Goal: Navigation & Orientation: Understand site structure

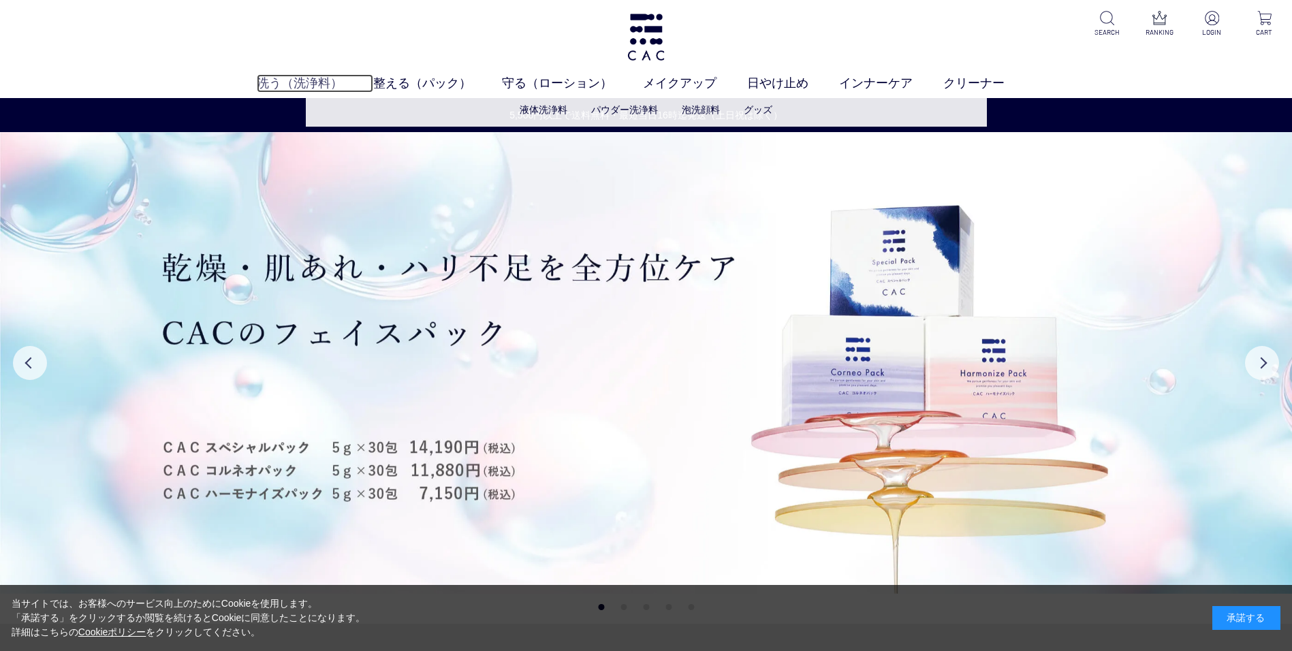
click at [283, 78] on link "洗う（洗浄料）" at bounding box center [315, 83] width 116 height 18
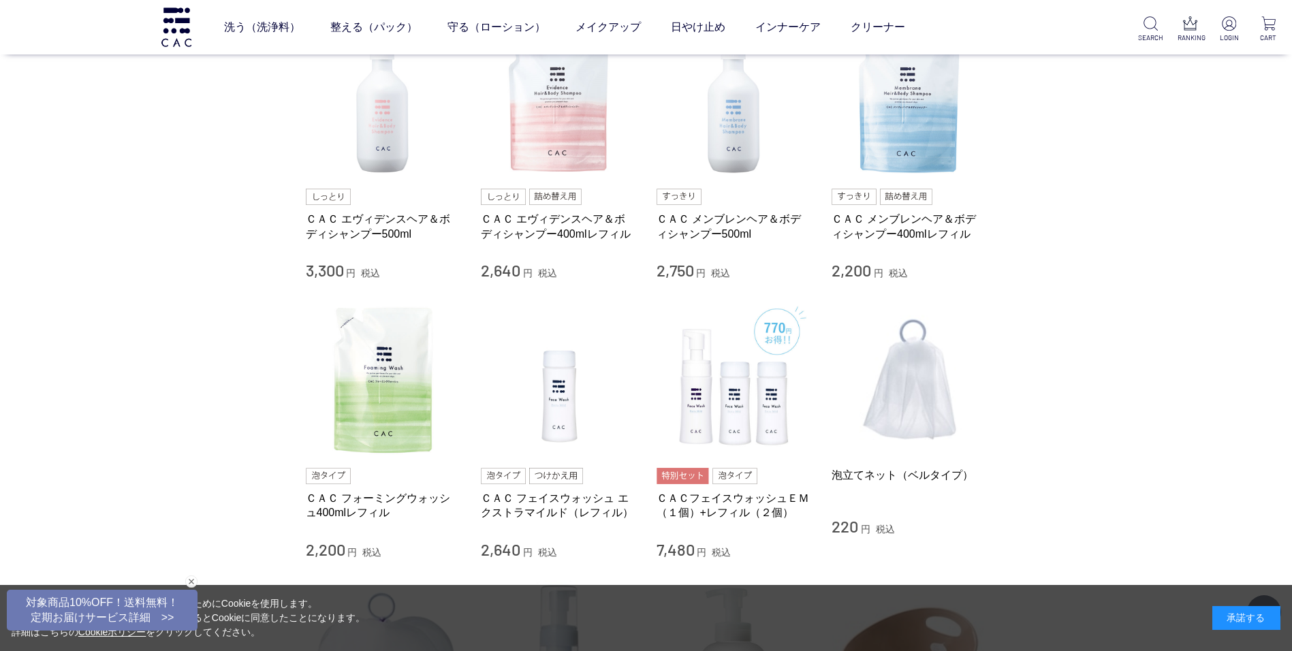
scroll to position [136, 0]
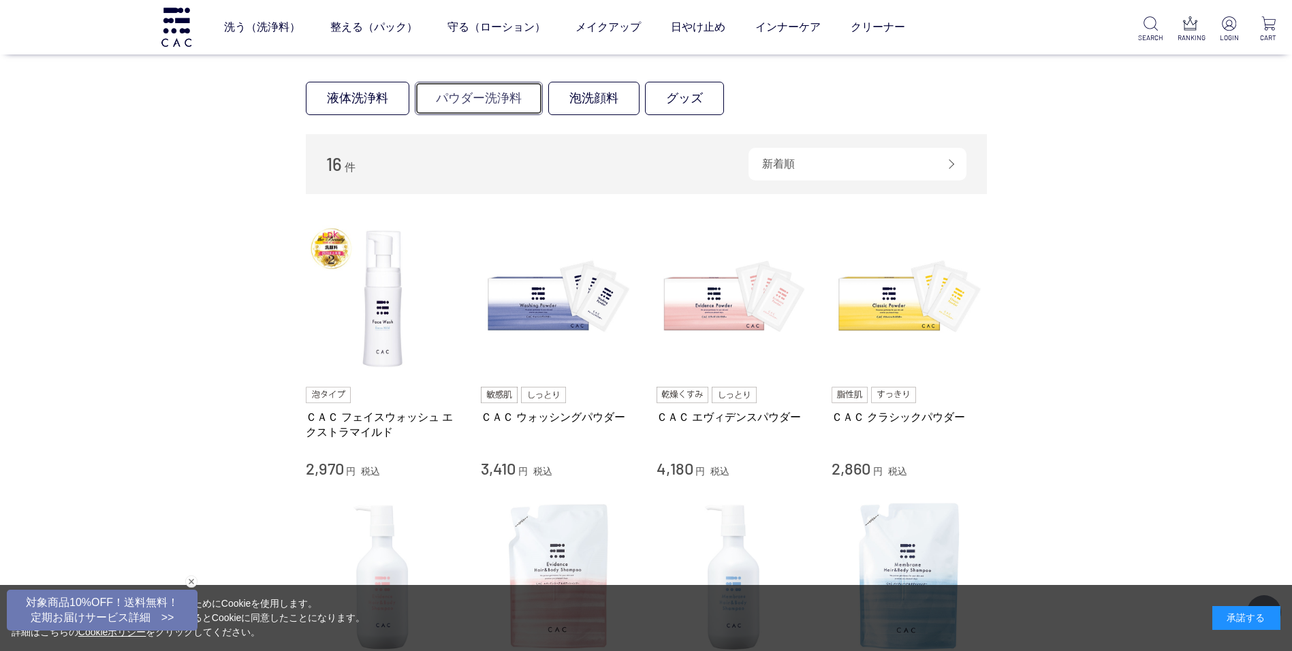
click at [463, 102] on link "パウダー洗浄料" at bounding box center [479, 98] width 128 height 33
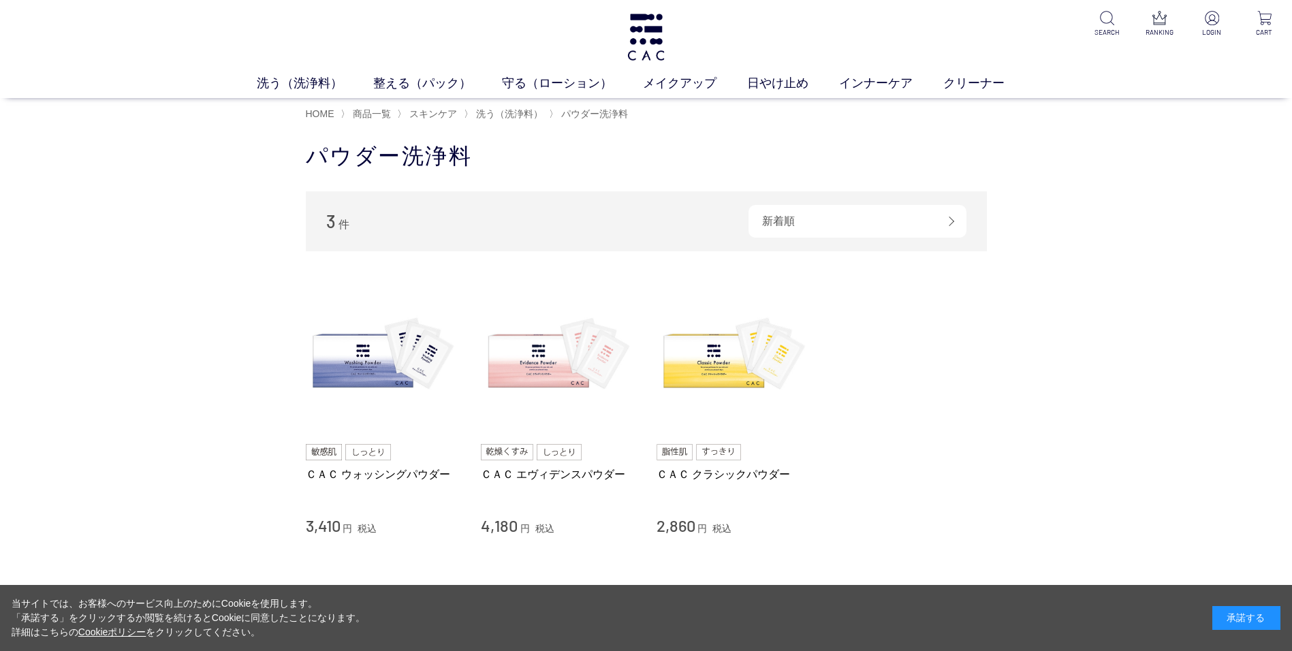
click at [535, 73] on div "洗う（洗浄料） 液体洗浄料 パウダー洗浄料 泡洗顔料 グッズ 整える（パック） フェイスパック ヘアパック 守る（ローション） 保湿化粧水 柔軟化粧水 美容液…" at bounding box center [646, 49] width 1292 height 98
click at [537, 83] on link "守る（ローション）" at bounding box center [572, 83] width 141 height 18
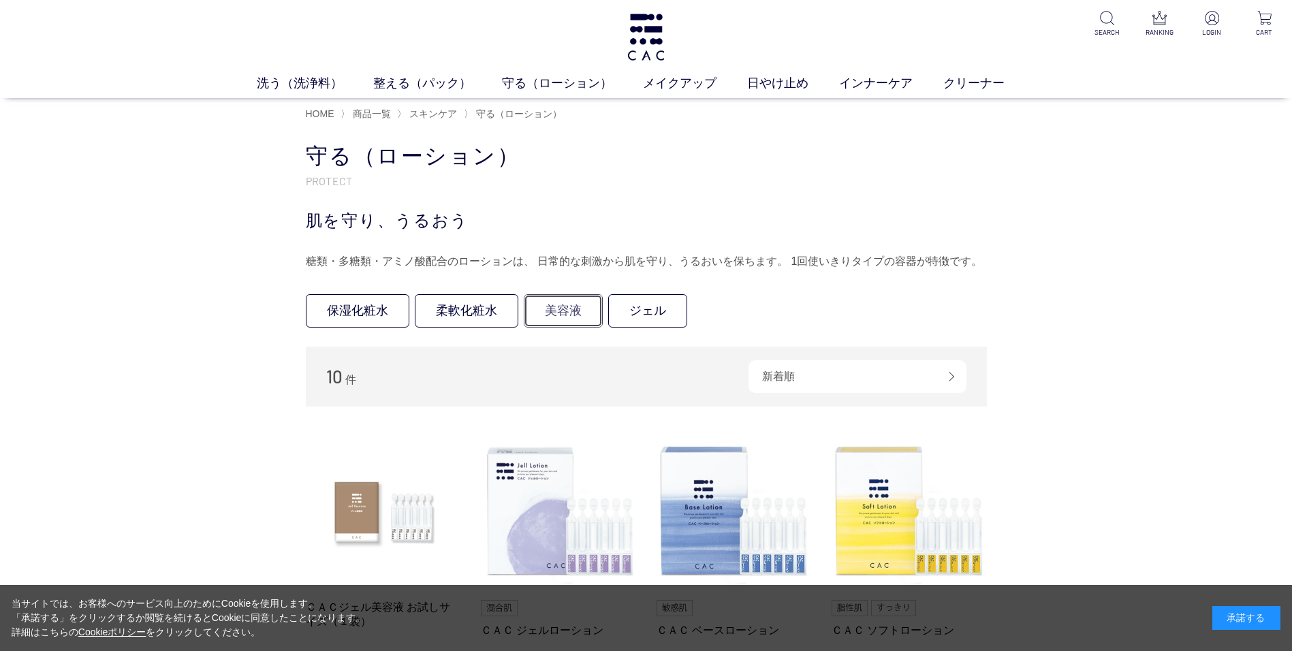
click at [561, 315] on link "美容液" at bounding box center [563, 310] width 79 height 33
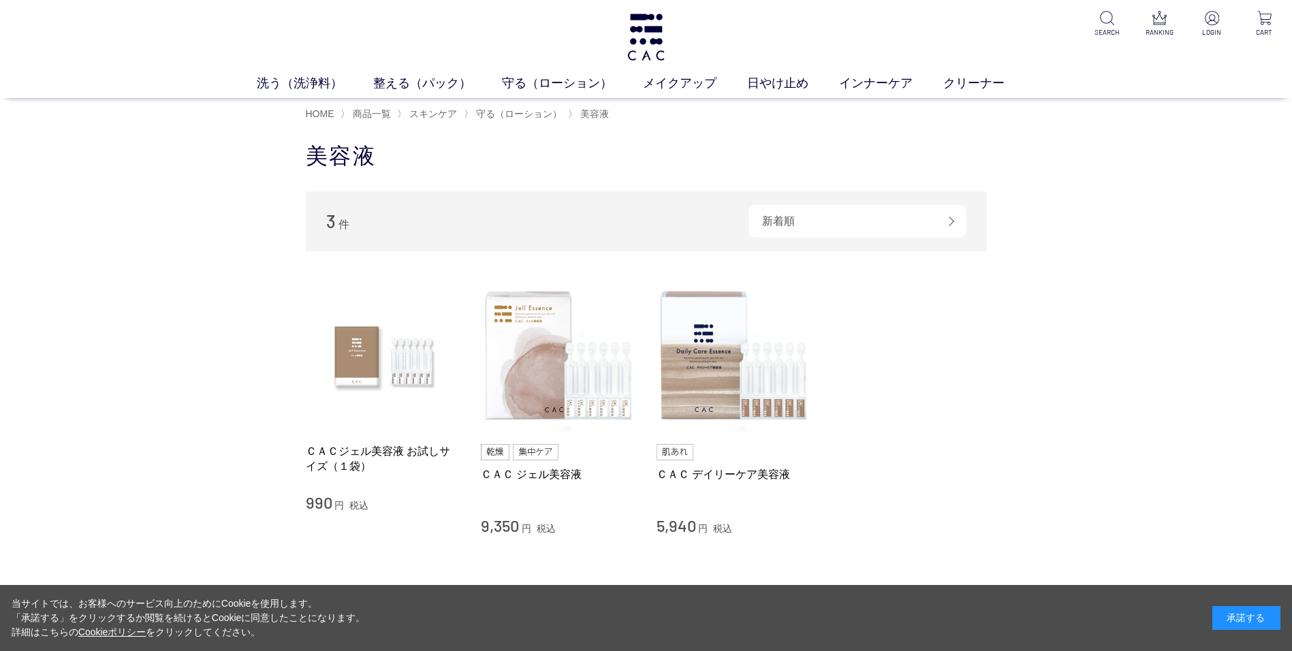
click at [673, 42] on div "洗う（洗浄料） 液体洗浄料 パウダー洗浄料 泡洗顔料 グッズ 整える（パック） フェイスパック ヘアパック 守る（ローション） 保湿化粧水 柔軟化粧水 美容液…" at bounding box center [646, 49] width 1292 height 98
click at [420, 83] on link "整える（パック）" at bounding box center [437, 83] width 129 height 18
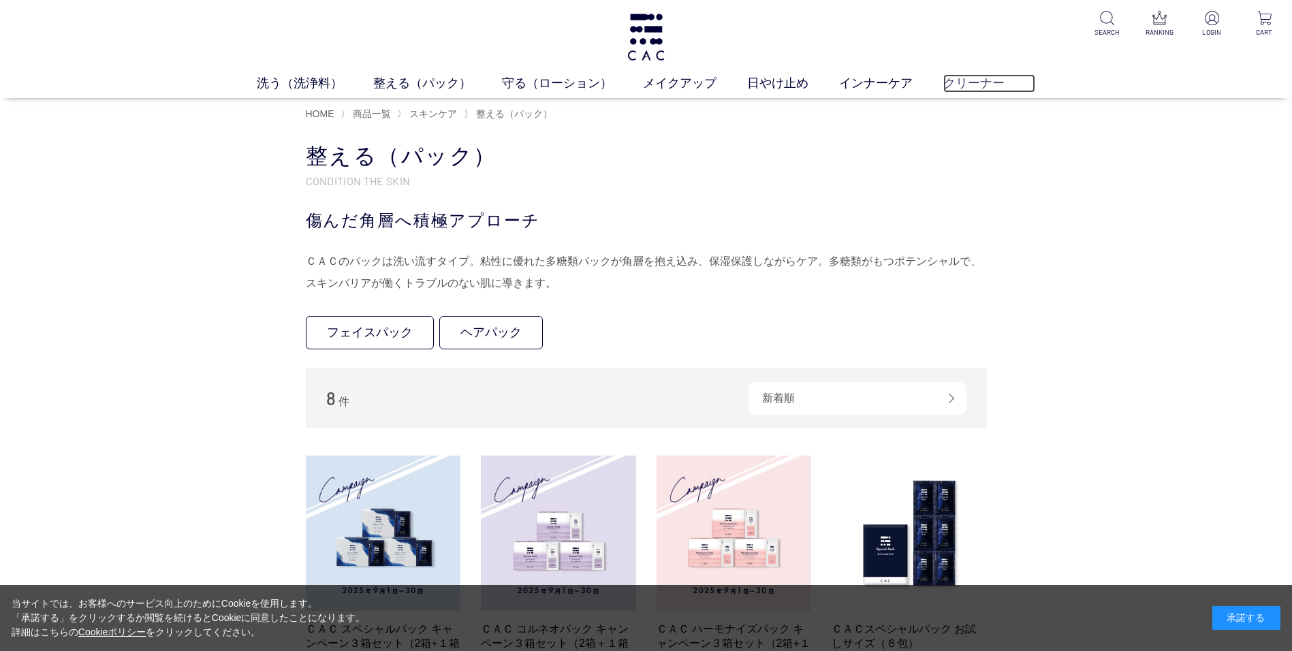
click at [978, 77] on link "クリーナー" at bounding box center [989, 83] width 92 height 18
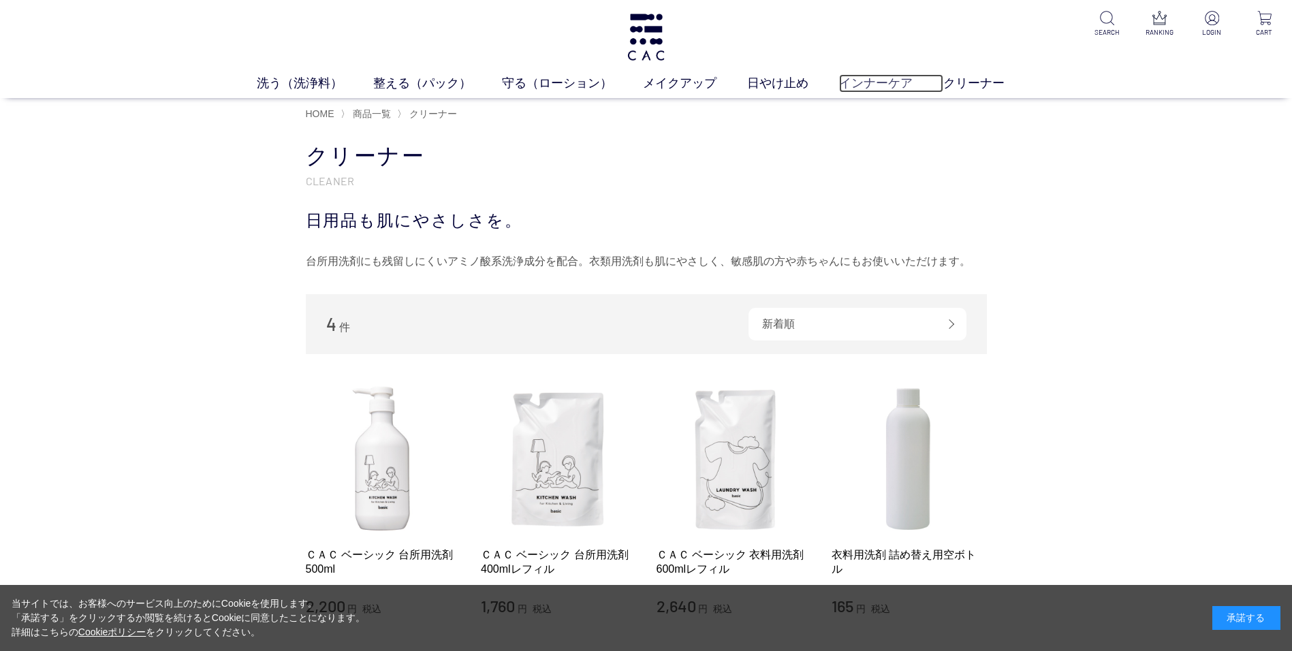
click at [853, 80] on link "インナーケア" at bounding box center [891, 83] width 104 height 18
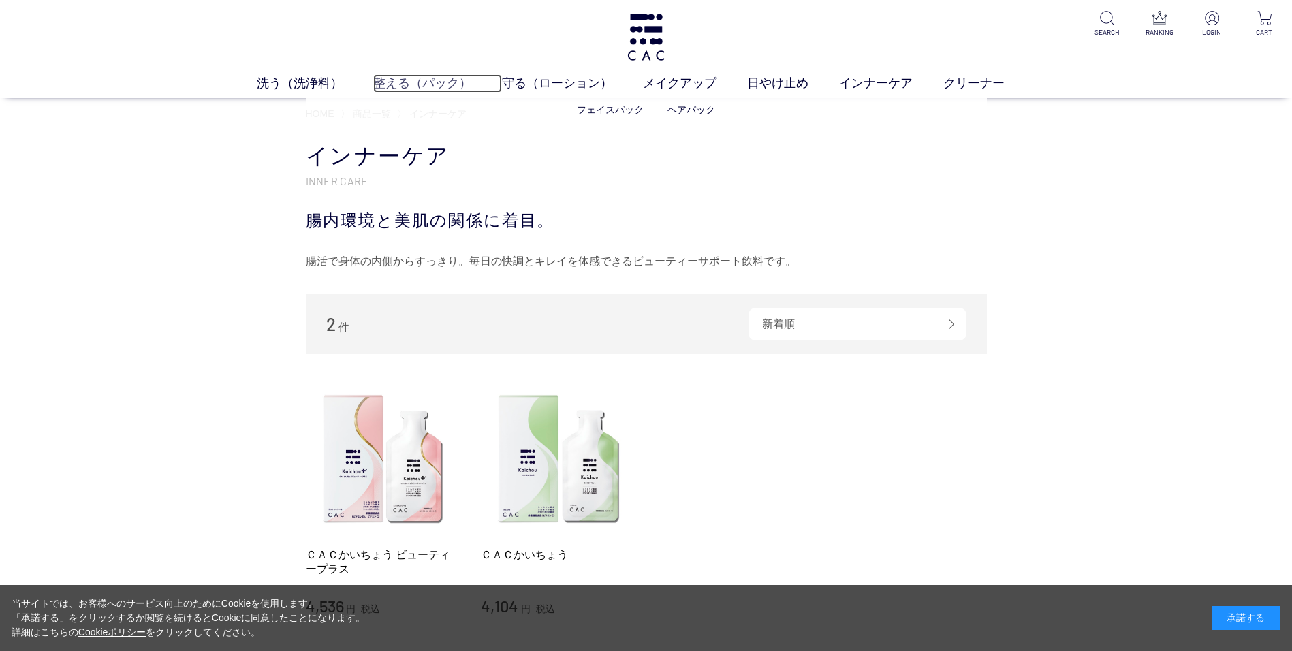
click at [420, 76] on link "整える（パック）" at bounding box center [437, 83] width 129 height 18
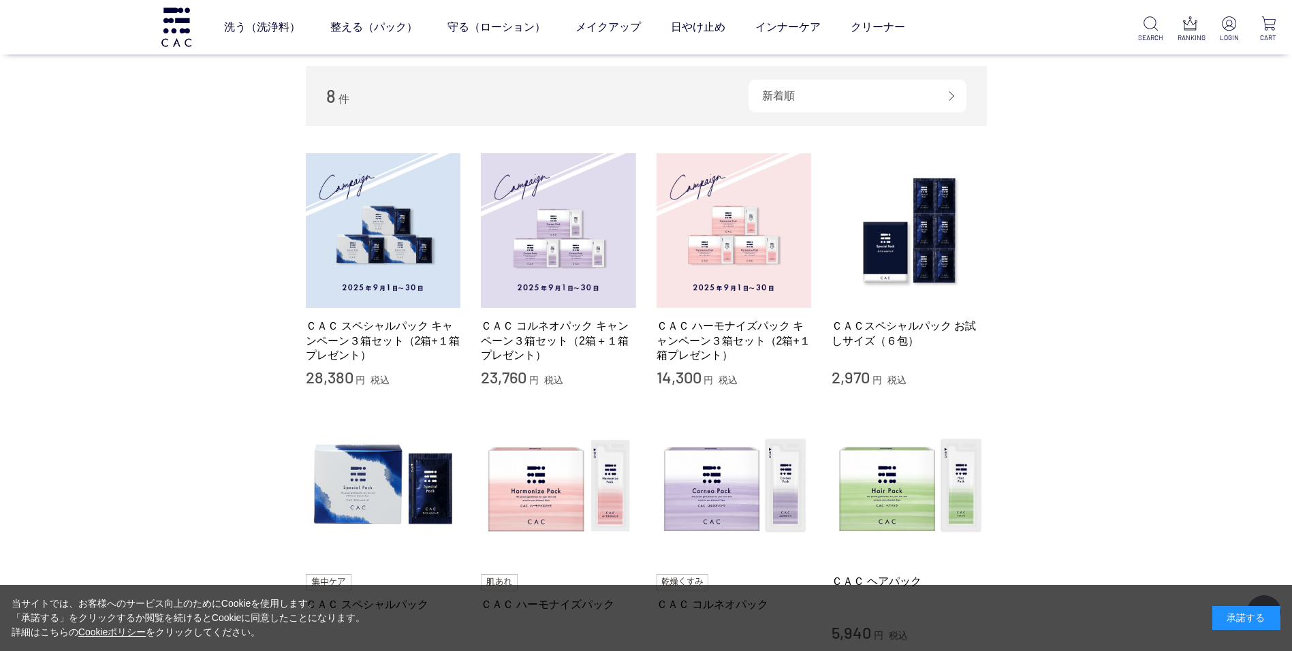
scroll to position [409, 0]
